Goal: Task Accomplishment & Management: Use online tool/utility

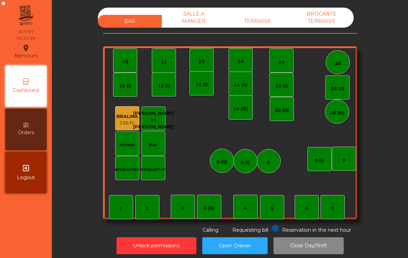
scroll to position [3, 0]
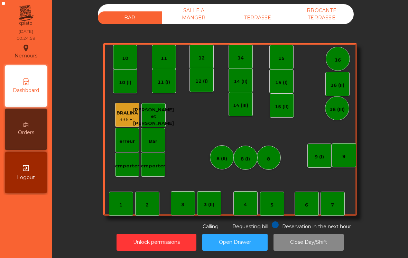
click at [311, 9] on div "BROCANTE TERRASSE" at bounding box center [322, 14] width 64 height 20
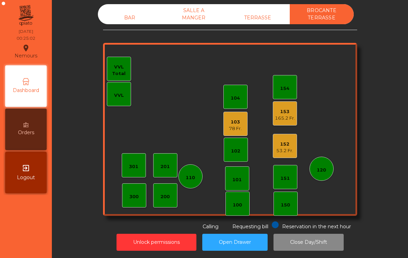
click at [305, 249] on button "Close Day/Shift" at bounding box center [309, 242] width 70 height 17
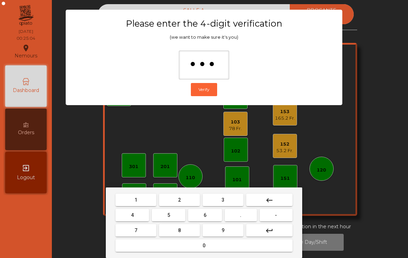
type input "****"
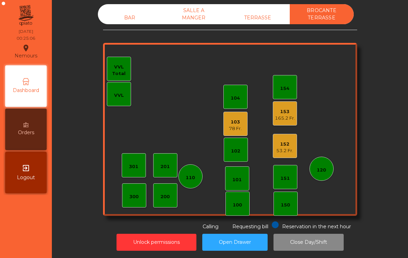
click at [258, 22] on div "TERRASSE" at bounding box center [258, 17] width 64 height 13
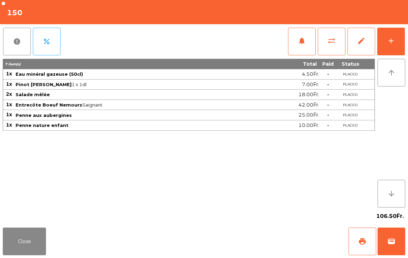
click at [385, 236] on button "wallet" at bounding box center [392, 242] width 28 height 28
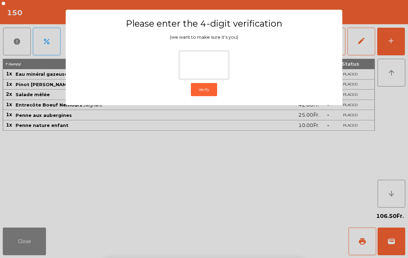
click at [356, 92] on ngb-modal-window "Please enter the 4-digit verification (we want to make sure it's you) Verify" at bounding box center [204, 129] width 388 height 258
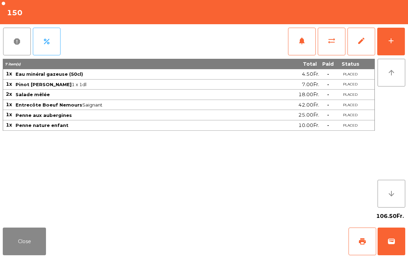
click at [323, 45] on button "sync_alt" at bounding box center [332, 42] width 28 height 28
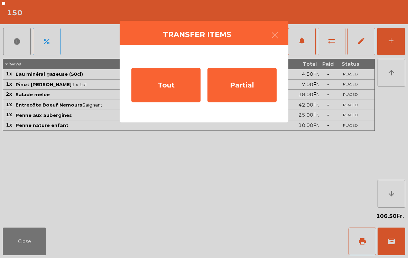
click at [173, 86] on div "Tout" at bounding box center [165, 85] width 69 height 35
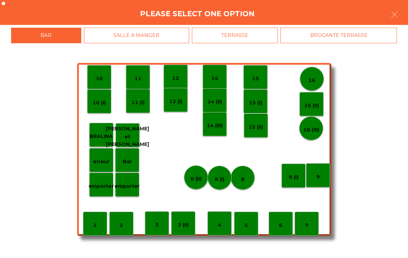
click at [320, 37] on div "BROCANTE TERRASSE" at bounding box center [339, 36] width 117 height 16
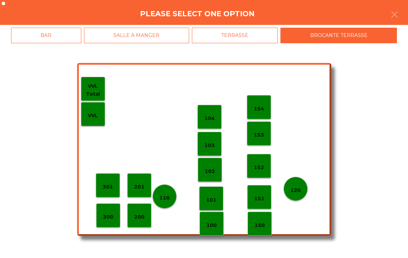
click at [300, 188] on p "120" at bounding box center [296, 190] width 10 height 8
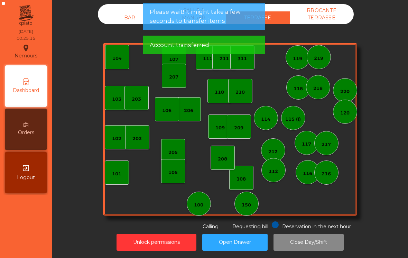
click at [316, 14] on div "BROCANTE TERRASSE" at bounding box center [322, 14] width 64 height 20
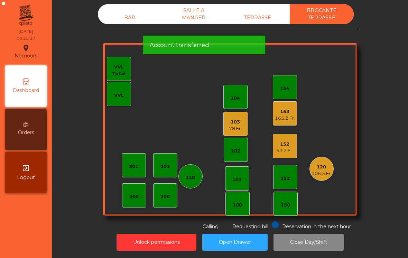
click at [313, 246] on button "Close Day/Shift" at bounding box center [309, 242] width 70 height 17
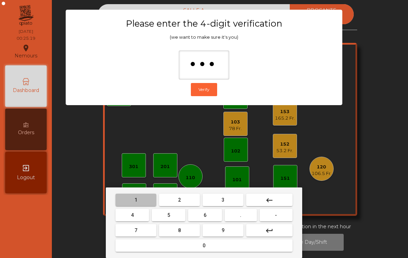
type input "****"
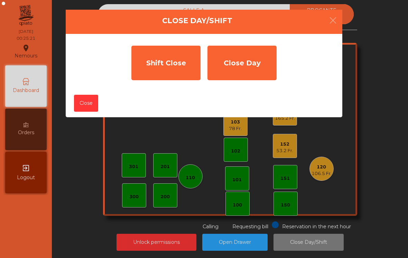
click at [164, 70] on div "Shift Close" at bounding box center [165, 63] width 69 height 35
